Goal: Information Seeking & Learning: Learn about a topic

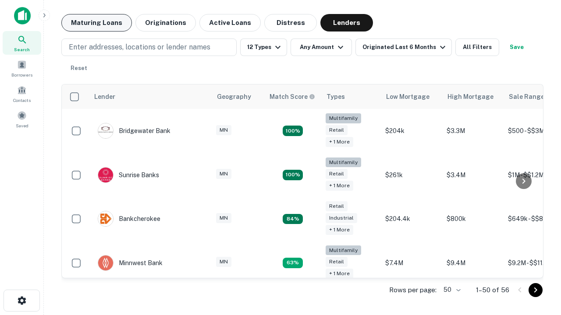
click at [96, 23] on button "Maturing Loans" at bounding box center [96, 23] width 71 height 18
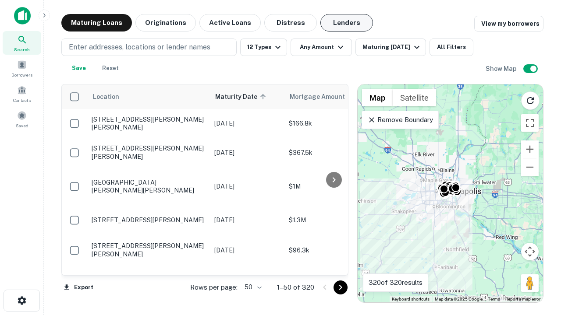
click at [346, 23] on button "Lenders" at bounding box center [346, 23] width 53 height 18
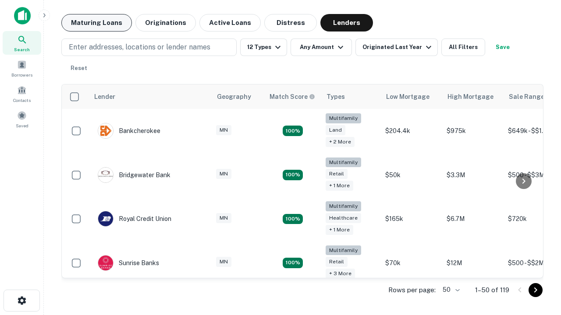
click at [96, 23] on button "Maturing Loans" at bounding box center [96, 23] width 71 height 18
